Goal: Information Seeking & Learning: Learn about a topic

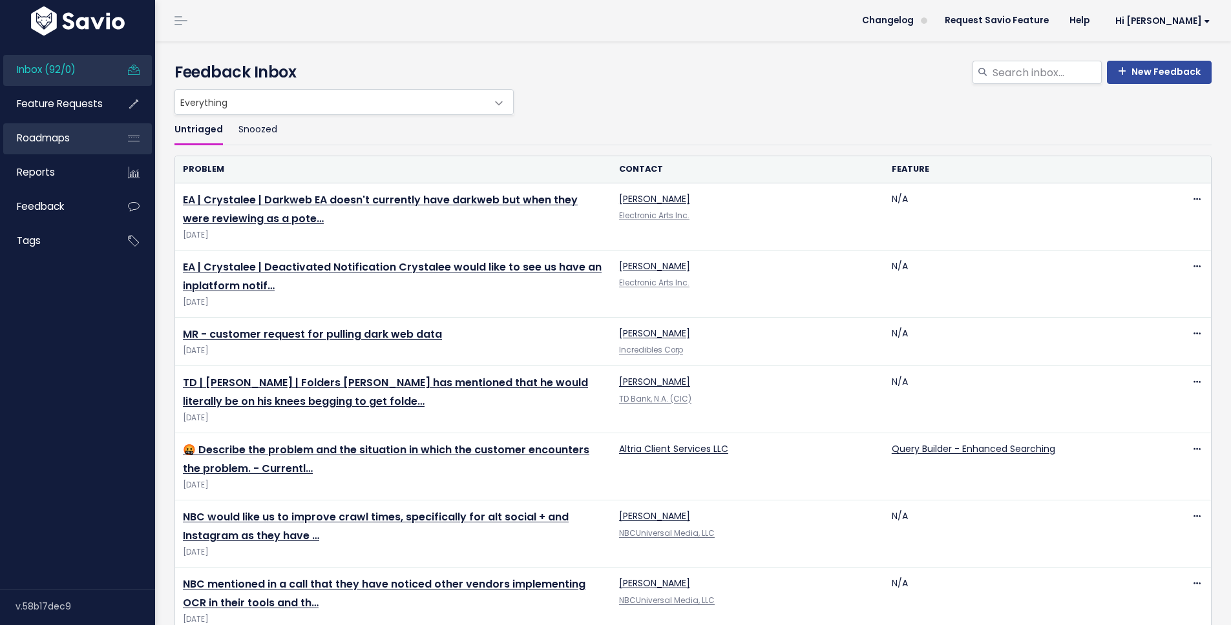
click at [68, 131] on span "Roadmaps" at bounding box center [43, 138] width 53 height 14
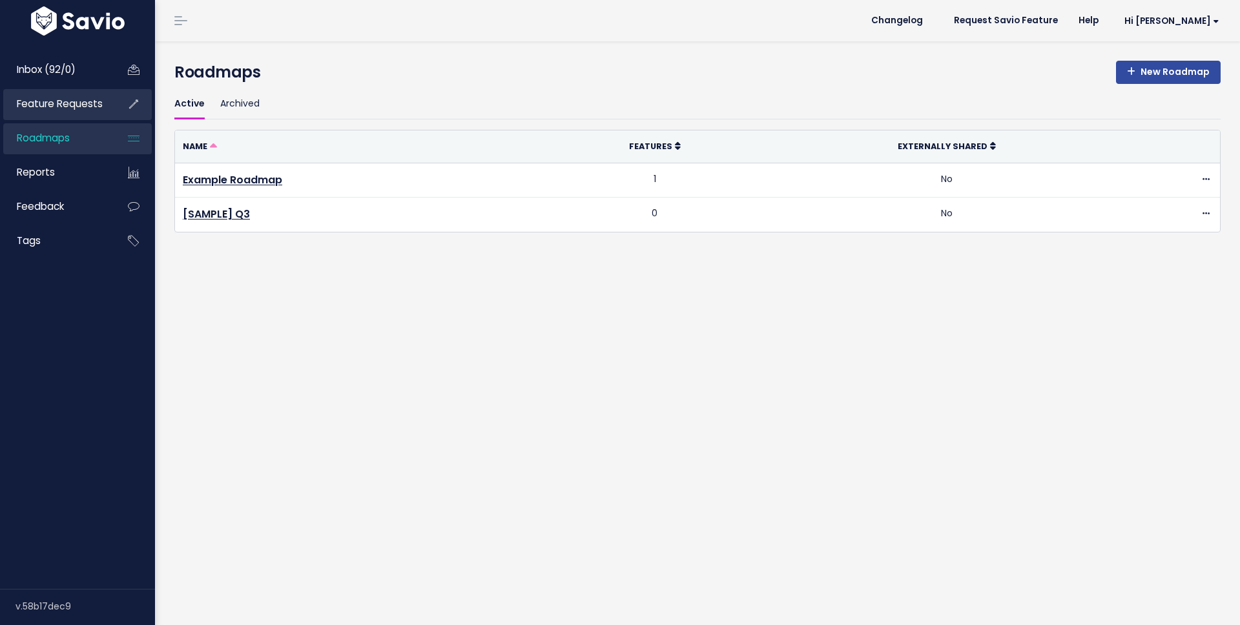
click at [81, 112] on link "Feature Requests" at bounding box center [55, 104] width 104 height 30
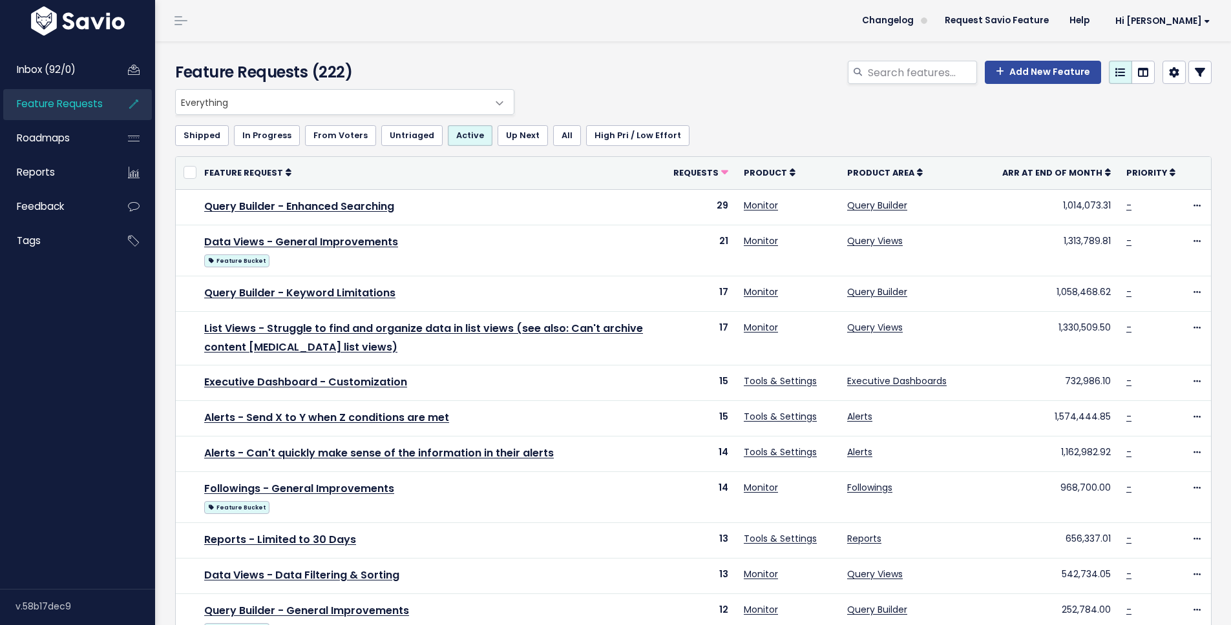
click at [348, 109] on span "Everything" at bounding box center [332, 102] width 312 height 25
click at [46, 68] on span "Inbox (92/0)" at bounding box center [46, 70] width 59 height 14
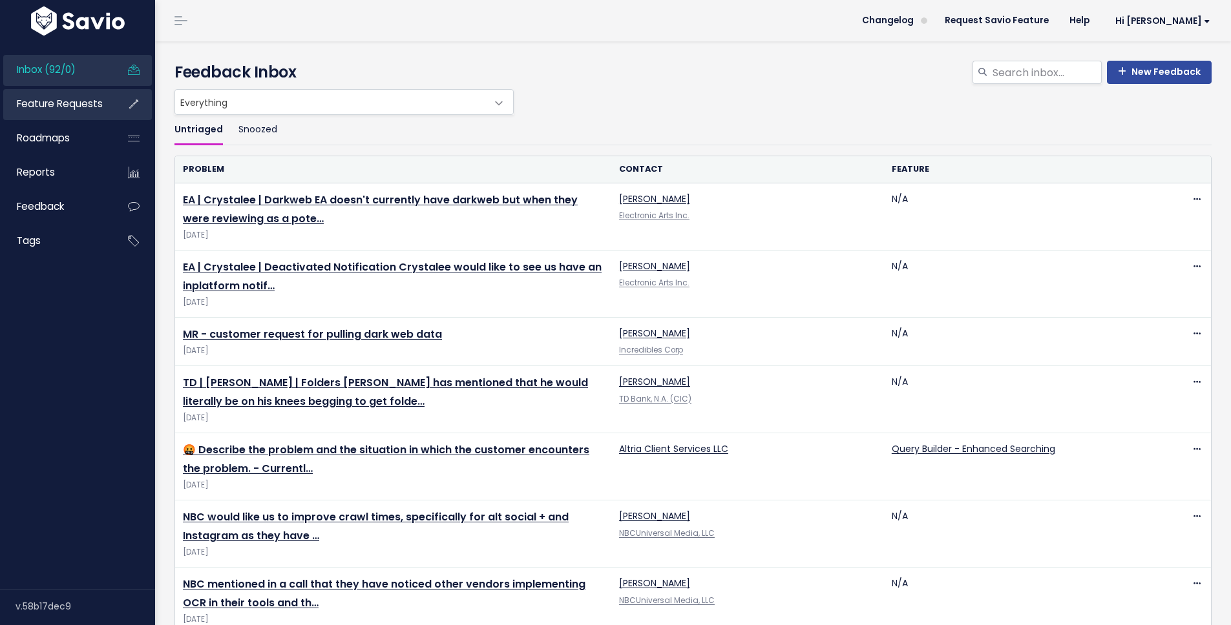
click at [79, 103] on span "Feature Requests" at bounding box center [60, 104] width 86 height 14
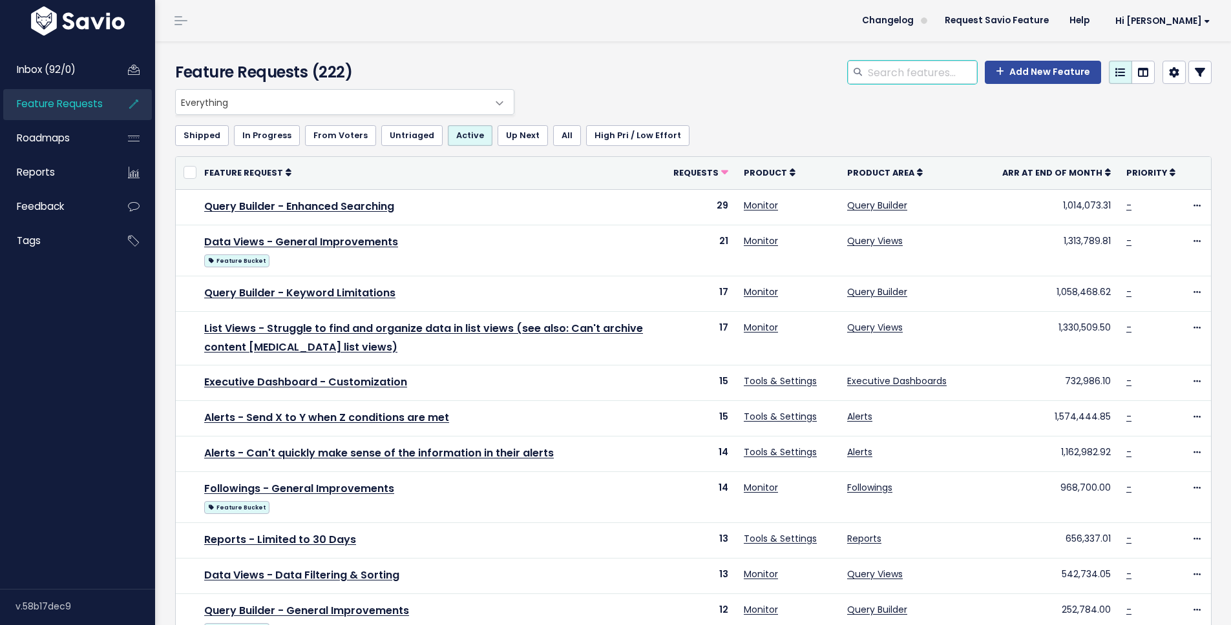
click at [911, 78] on input "search" at bounding box center [921, 72] width 110 height 23
type input "setting"
click at [331, 110] on span "Everything" at bounding box center [332, 102] width 312 height 25
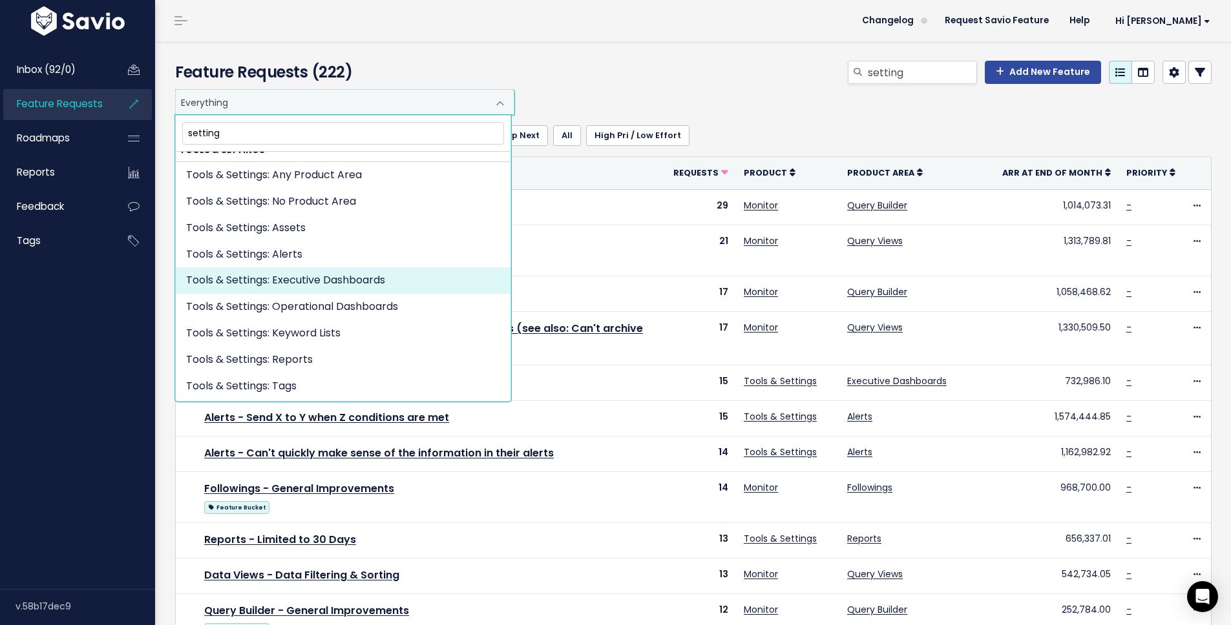
scroll to position [37, 0]
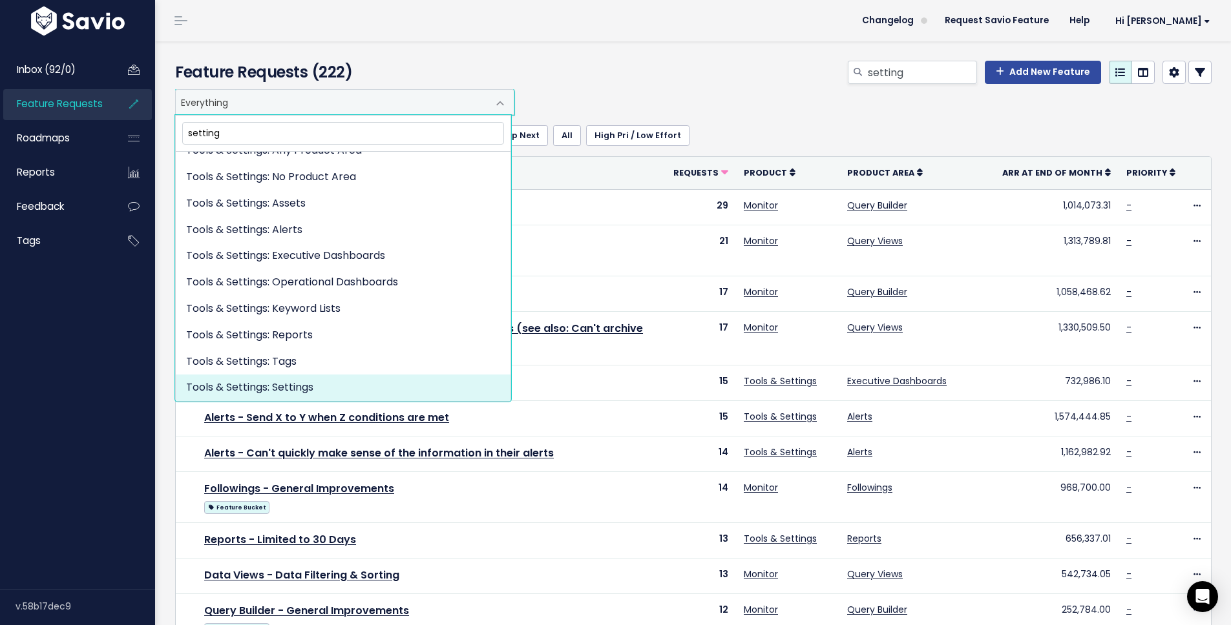
type input "setting"
select select "TOOLS_SETTINGS:SETTINGS"
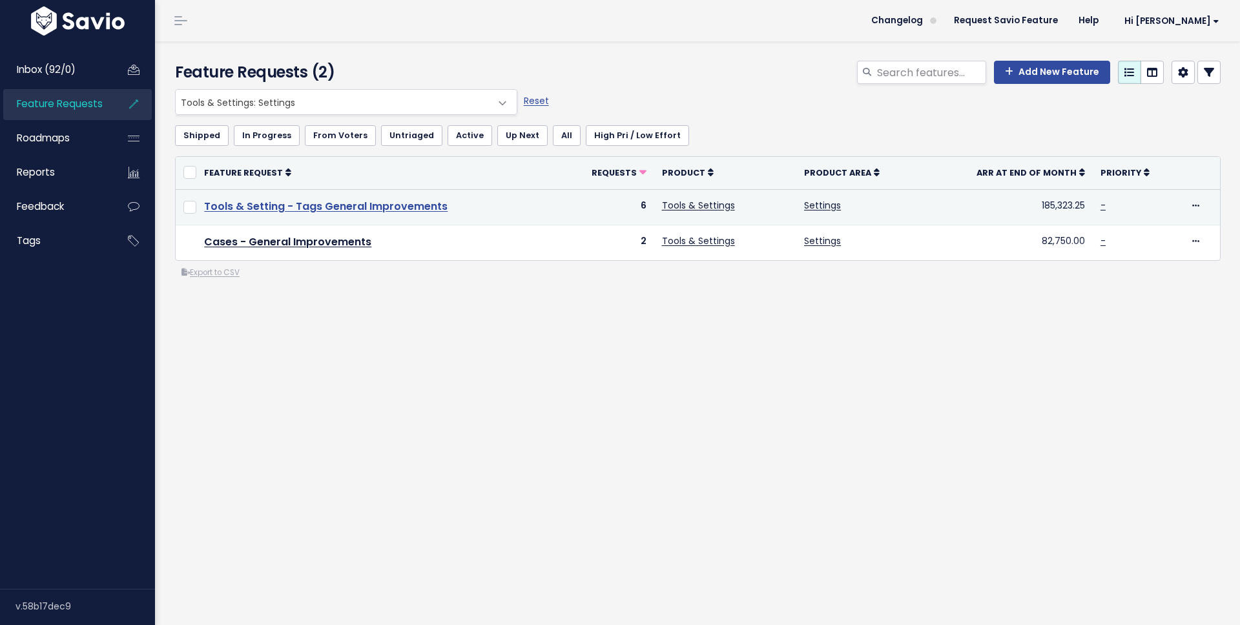
click at [359, 209] on link "Tools & Setting - Tags General Improvements" at bounding box center [326, 206] width 244 height 15
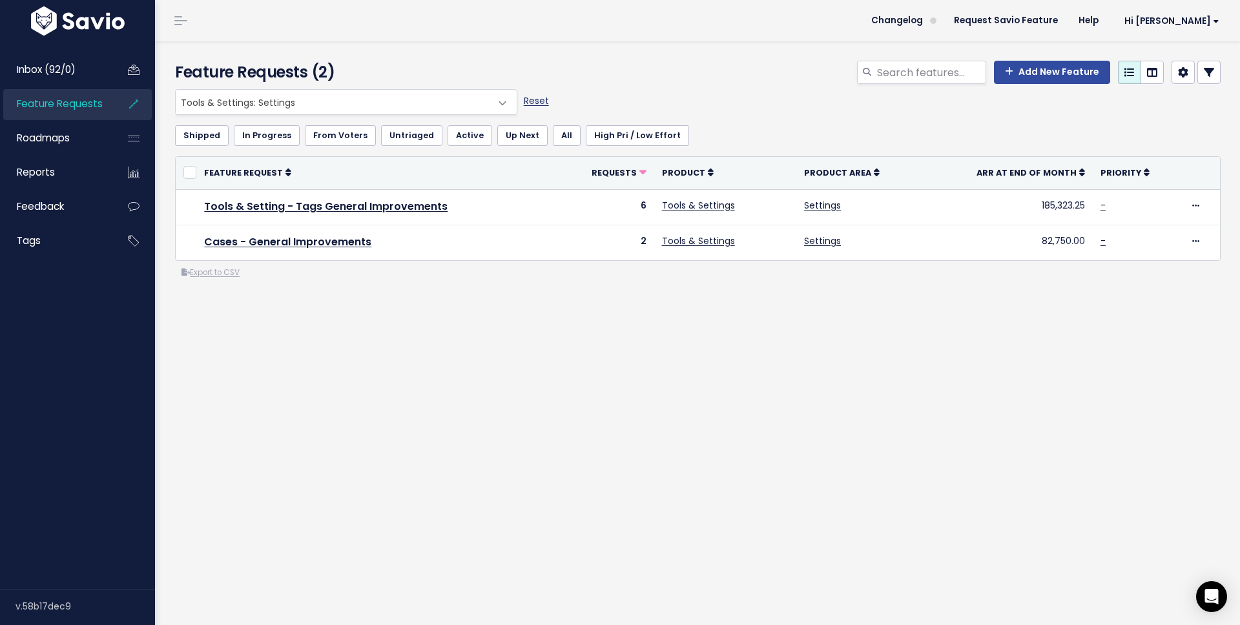
click at [526, 99] on link "Reset" at bounding box center [536, 100] width 25 height 13
select select ":"
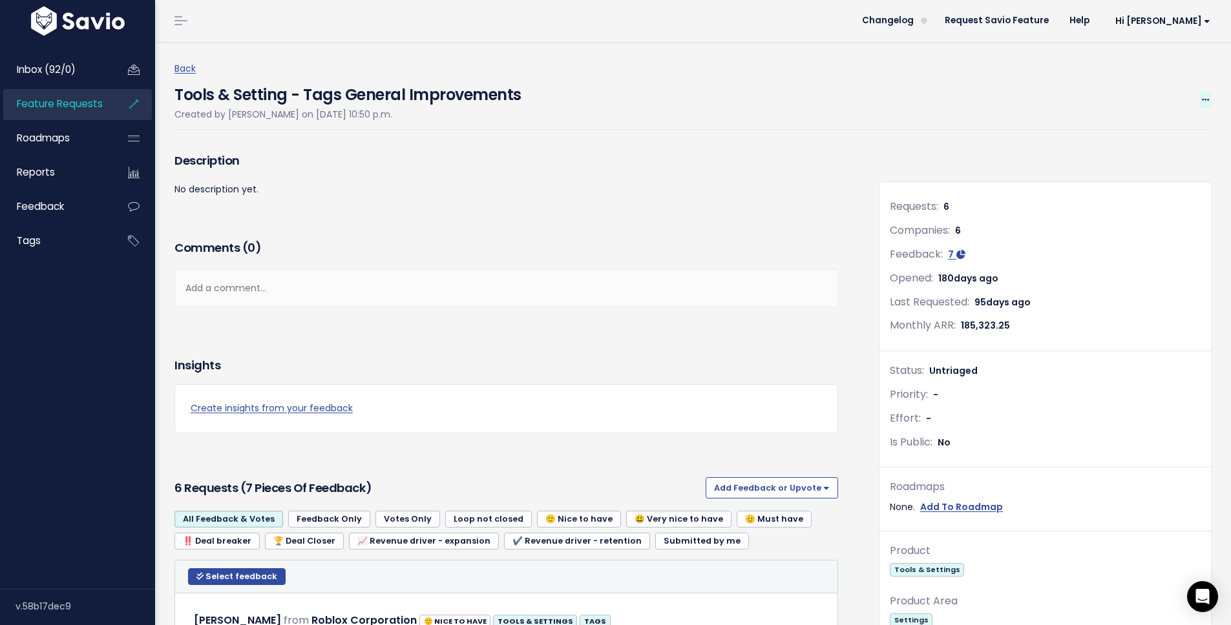
click at [1199, 94] on span at bounding box center [1205, 100] width 12 height 16
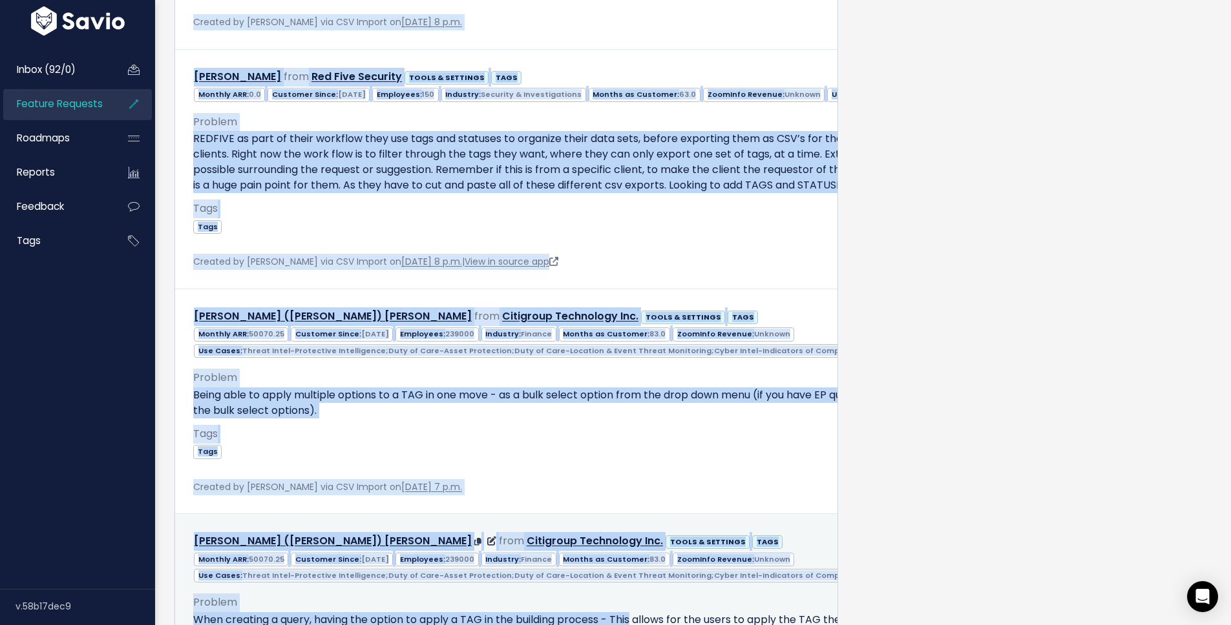
scroll to position [1789, 0]
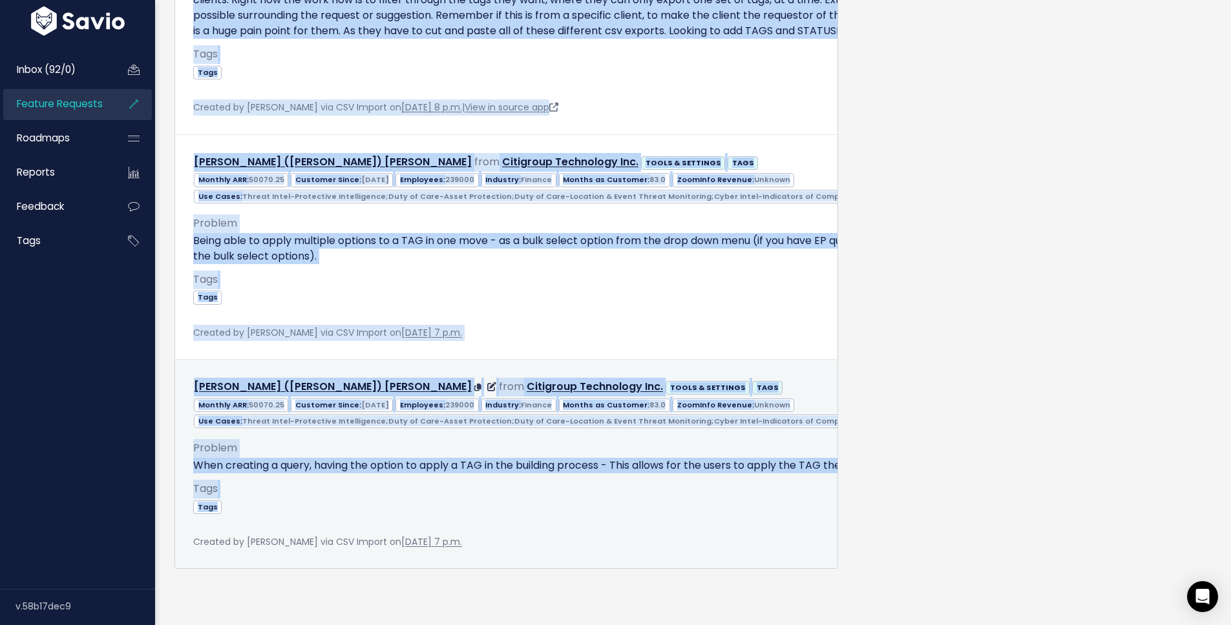
drag, startPoint x: 187, startPoint y: 140, endPoint x: 612, endPoint y: 505, distance: 560.7
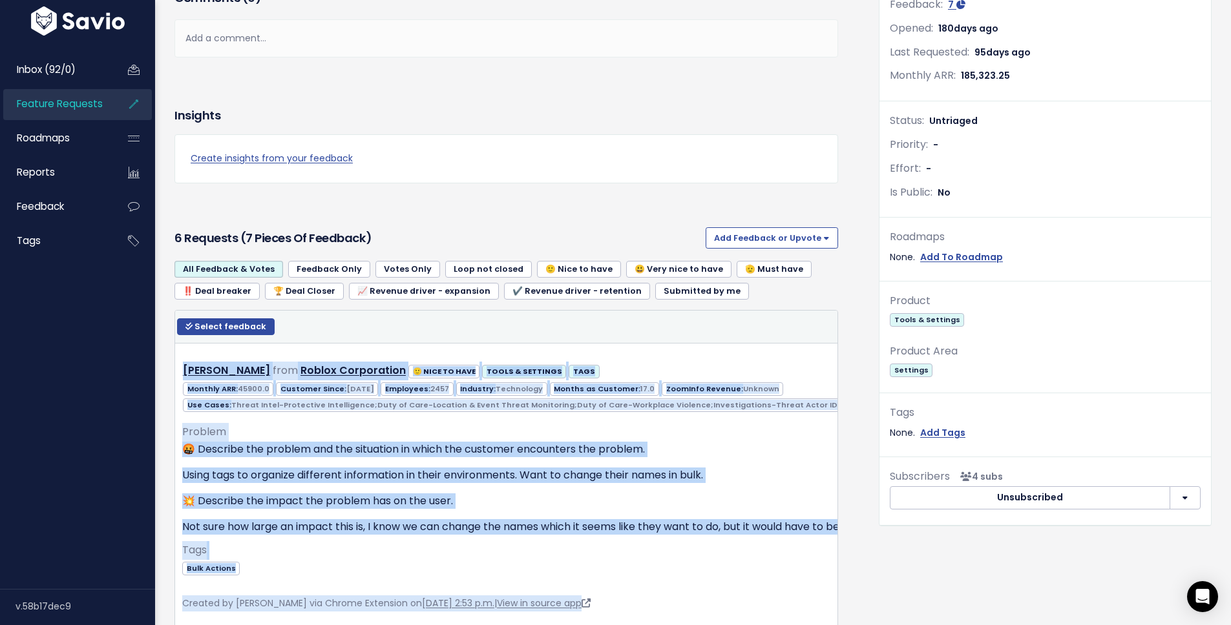
scroll to position [605, 0]
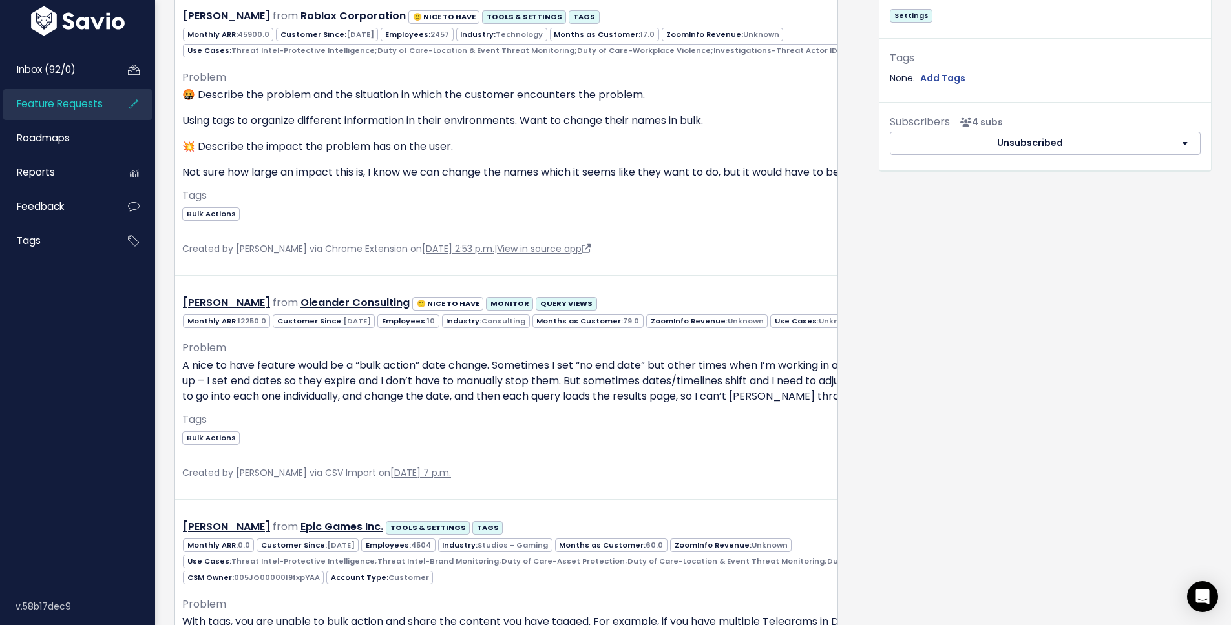
click at [1033, 398] on div "Requests: 6 Companies: 6 Feedback: 7 Opened: 180 days ago Last Requested: 95 da…" at bounding box center [1045, 609] width 352 height 2128
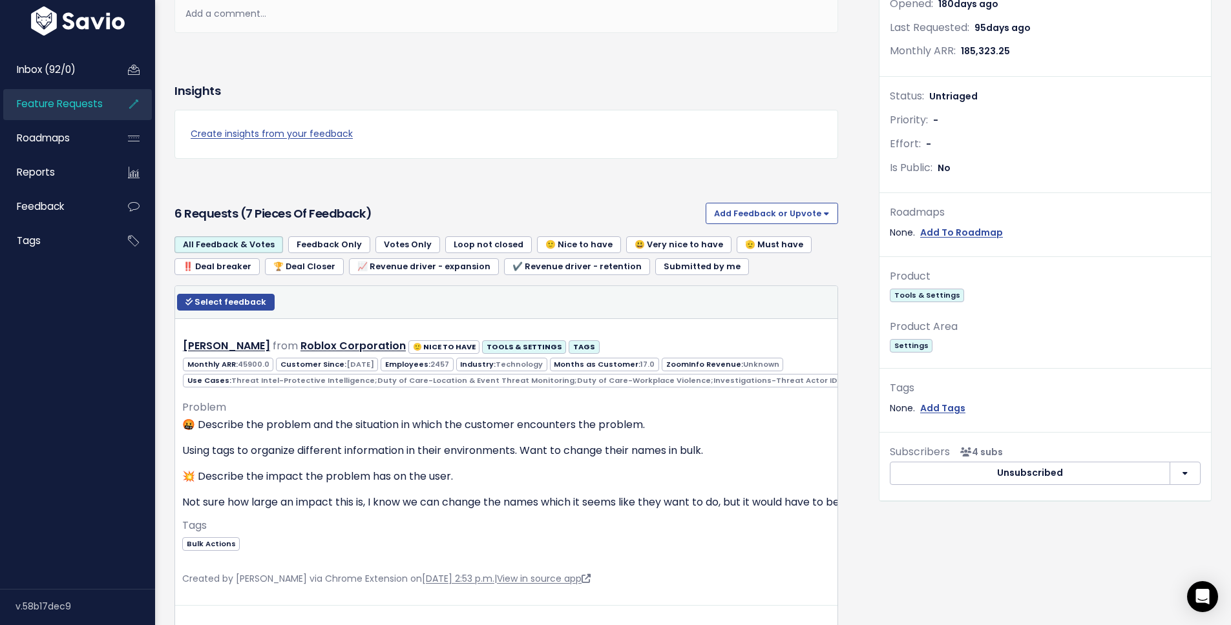
scroll to position [278, 0]
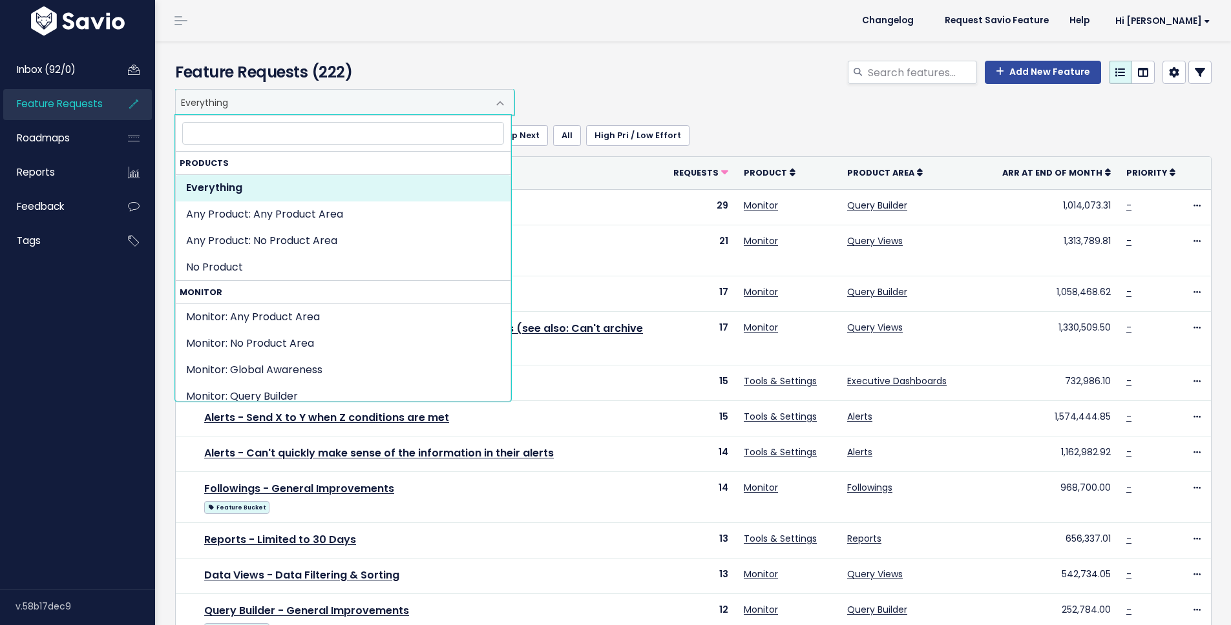
click at [375, 105] on span "Everything" at bounding box center [332, 102] width 312 height 25
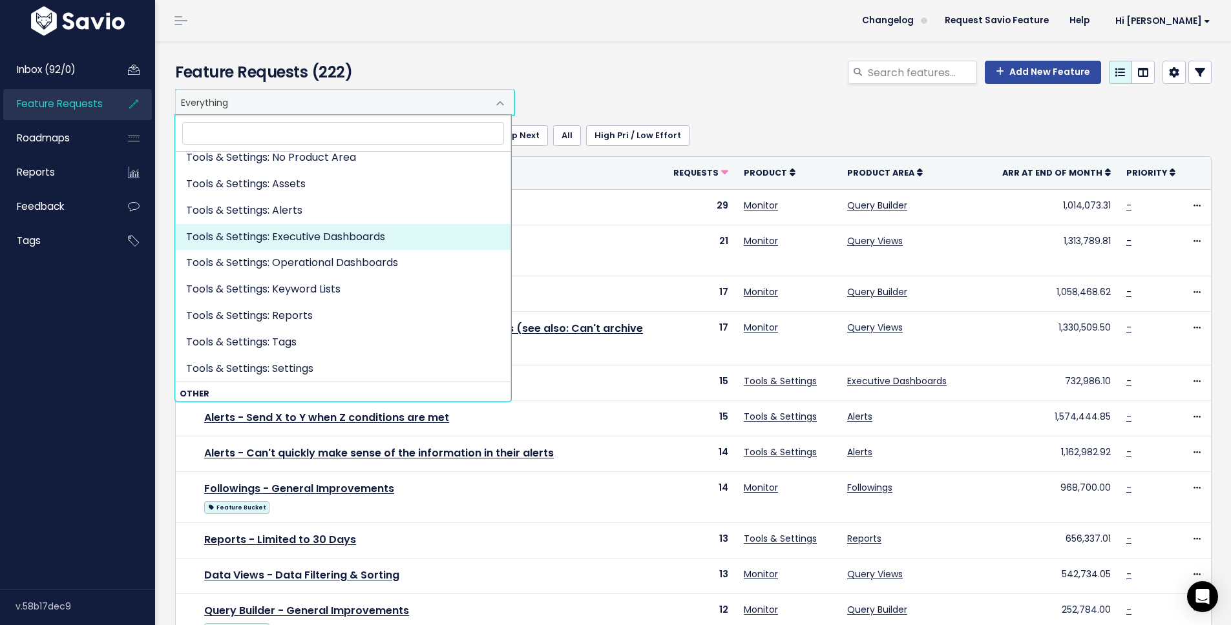
scroll to position [627, 0]
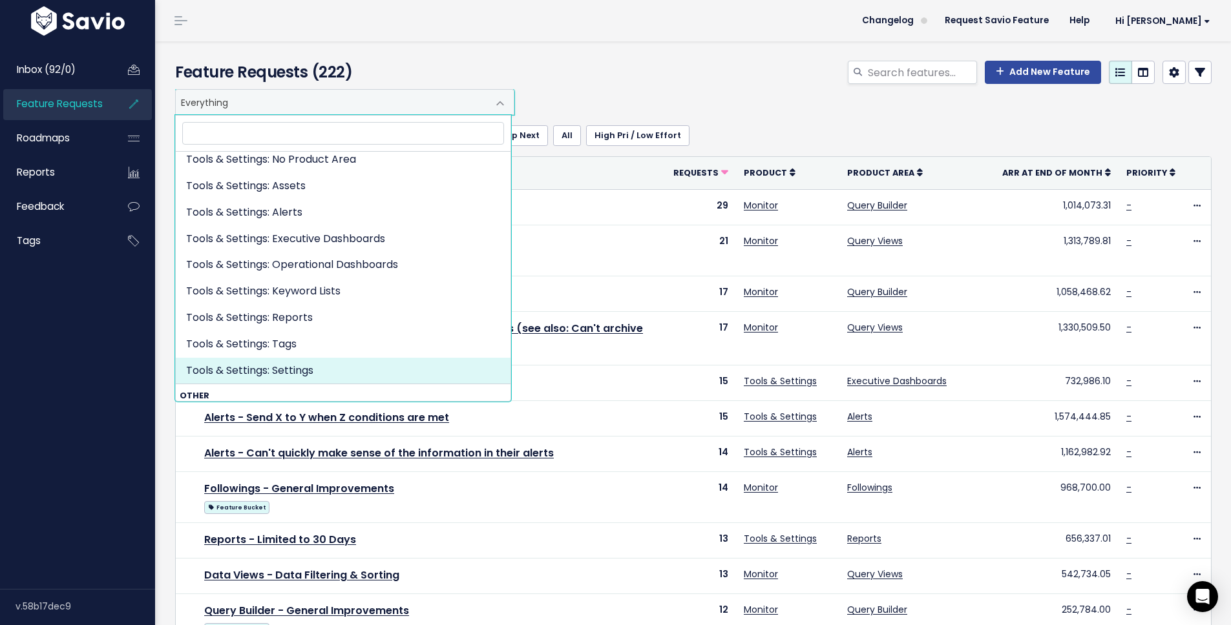
select select "TOOLS_SETTINGS:SETTINGS"
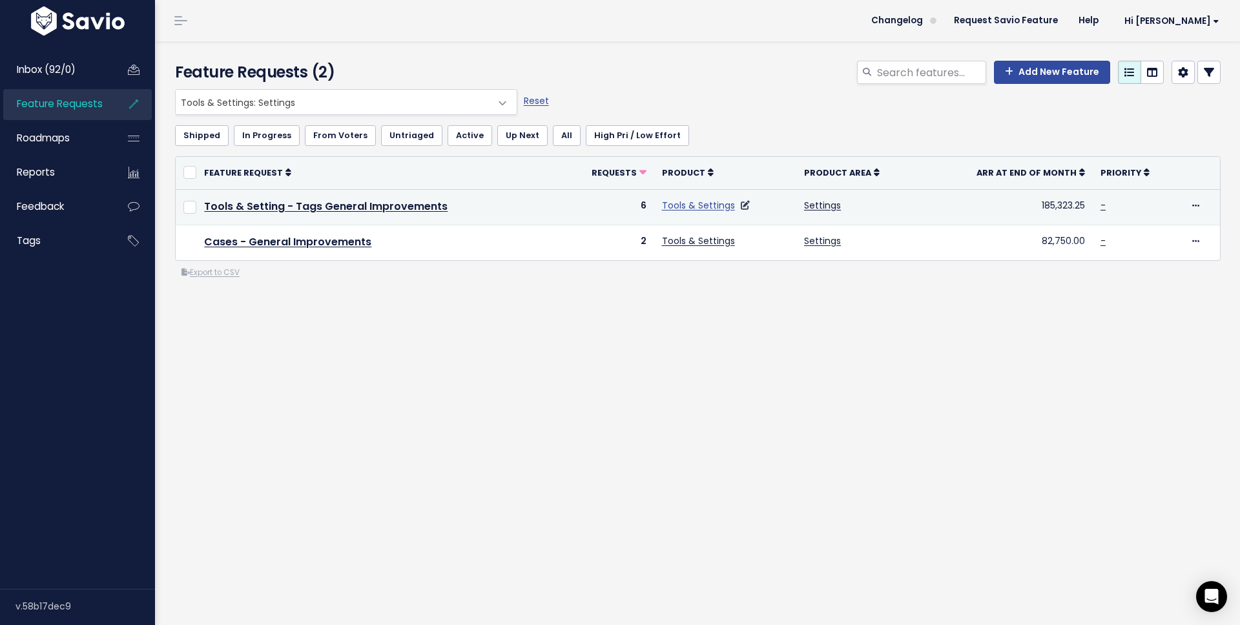
click at [680, 210] on link "Tools & Settings" at bounding box center [698, 205] width 73 height 13
click at [683, 204] on link "Tools & Settings" at bounding box center [698, 205] width 73 height 13
click at [371, 211] on link "Tools & Setting - Tags General Improvements" at bounding box center [326, 206] width 244 height 15
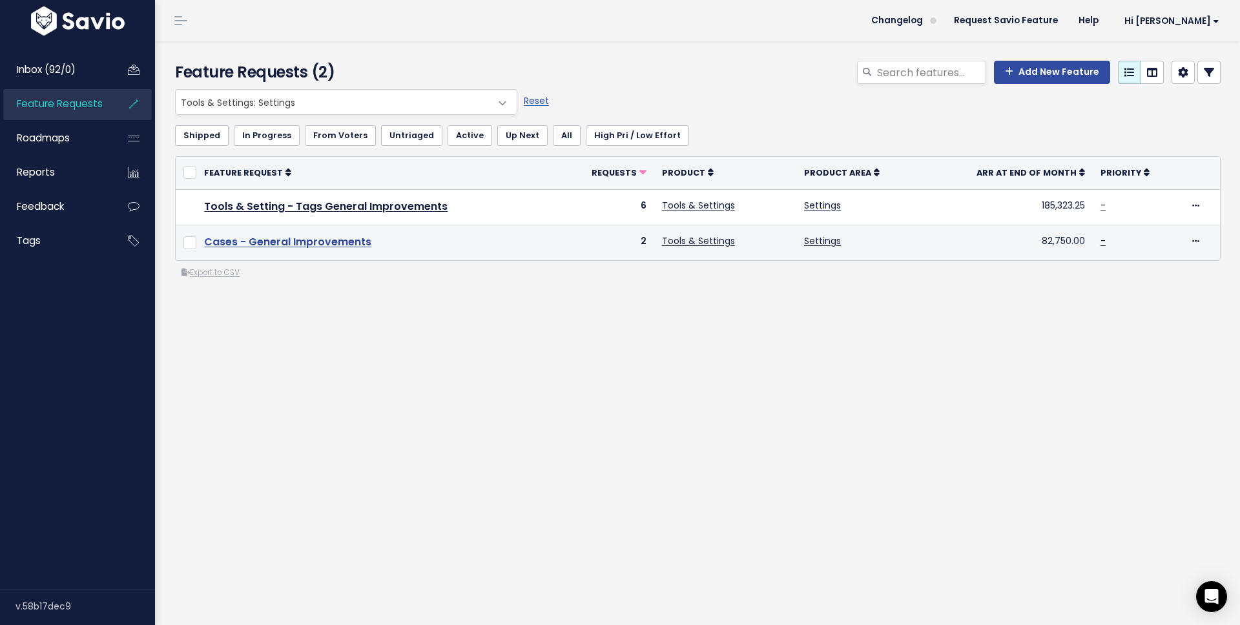
click at [332, 237] on link "Cases - General Improvements" at bounding box center [287, 241] width 167 height 15
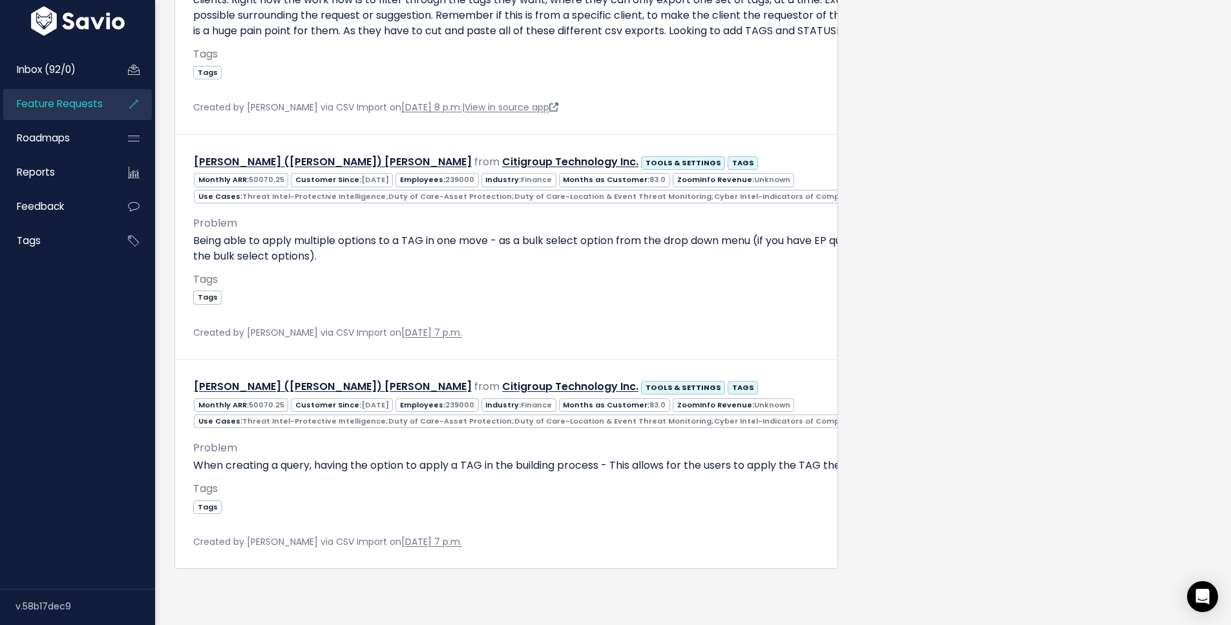
scroll to position [1754, 0]
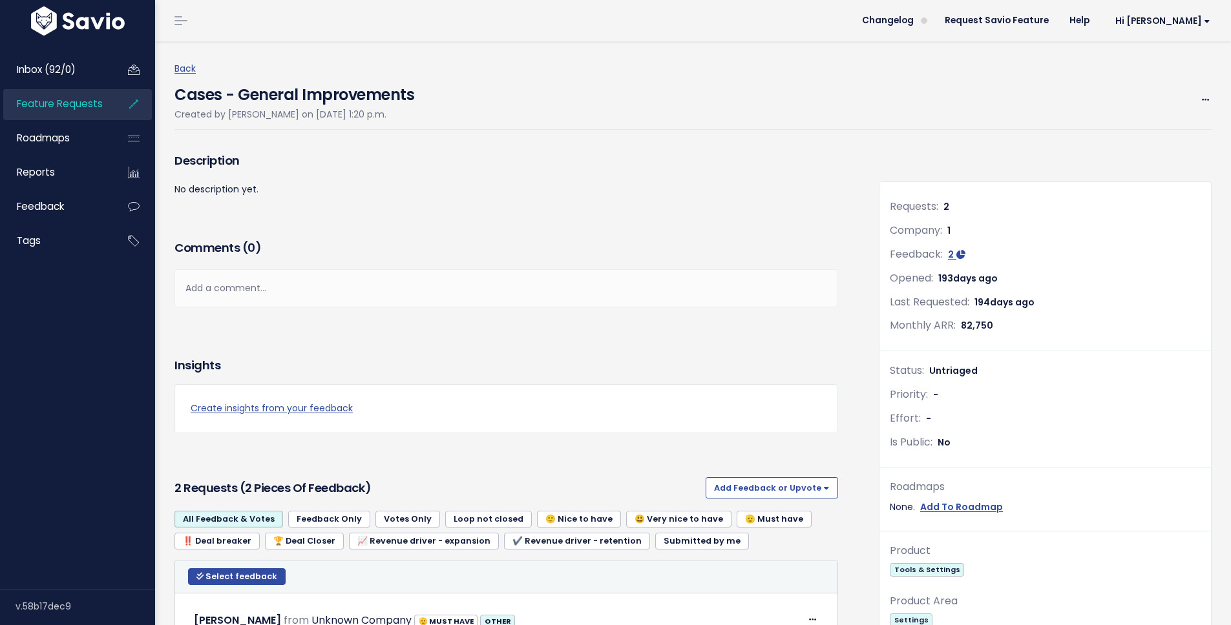
scroll to position [464, 0]
